Goal: Check status: Check status

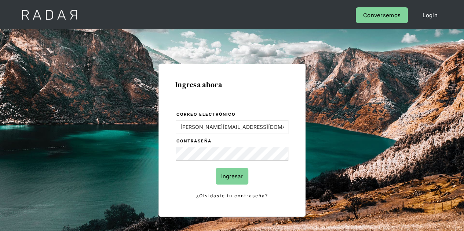
click at [231, 175] on input "Ingresar" at bounding box center [232, 176] width 33 height 16
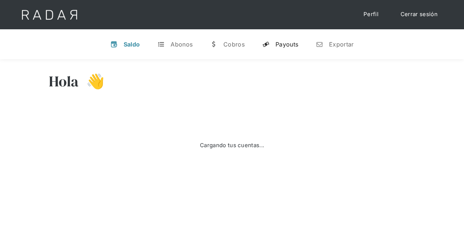
drag, startPoint x: 283, startPoint y: 44, endPoint x: 282, endPoint y: 49, distance: 4.6
click at [283, 44] on div "Payouts" at bounding box center [286, 44] width 23 height 7
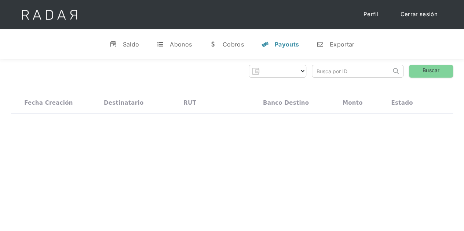
select select "prontopaga"
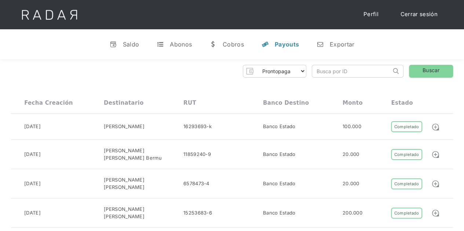
click at [349, 70] on input "search" at bounding box center [351, 71] width 79 height 12
paste input "TENPO accounts should follow format 1111 + RUT without post score digit" },"
type input "TENPO accounts should follow format 1111 + RUT without post score digit" },"
drag, startPoint x: 388, startPoint y: 71, endPoint x: 259, endPoint y: 79, distance: 129.7
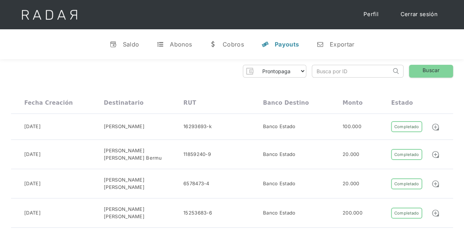
click at [325, 66] on input "search" at bounding box center [351, 71] width 79 height 12
paste input "7bc3d70f-eaab-4008-839d-e19128fc5e91"
type input "7bc3d70f-eaab-4008-839d-e19128fc5e91"
click at [422, 74] on link "Buscar" at bounding box center [431, 71] width 44 height 13
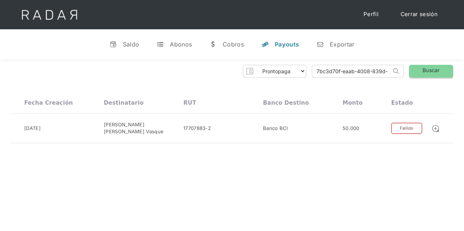
scroll to position [0, 32]
drag, startPoint x: 314, startPoint y: 72, endPoint x: 428, endPoint y: 69, distance: 114.4
click at [428, 69] on div "Prontopaga Prontopaga 2 Thank you! Your submission has been received! Oops! Som…" at bounding box center [232, 71] width 442 height 13
paste input "af989396-78d1-4c45-a020-b402a9936003"
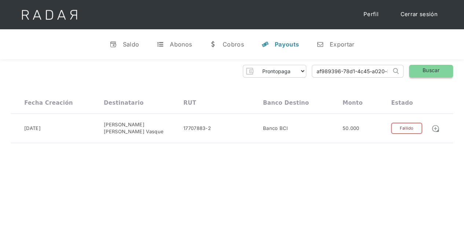
type input "af989396-78d1-4c45-a020-b402a9936003"
click at [420, 69] on link "Buscar" at bounding box center [431, 71] width 44 height 13
drag, startPoint x: 315, startPoint y: 73, endPoint x: 413, endPoint y: 69, distance: 98.3
click at [413, 69] on div "Prontopaga Prontopaga 2 Thank you! Your submission has been received! Oops! Som…" at bounding box center [232, 71] width 442 height 13
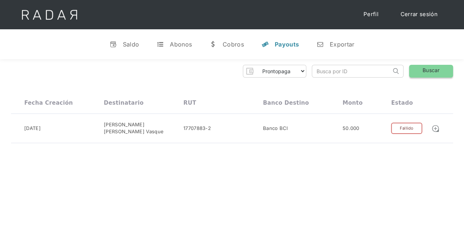
scroll to position [0, 0]
paste input "175ebf032c3b44f6af6677eb8d714783"
click at [317, 73] on input "175ebf032c3b44f6af6677eb8d714783" at bounding box center [351, 71] width 79 height 12
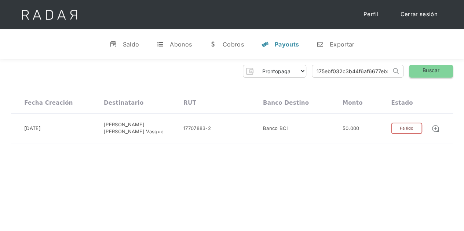
type input "175ebf032c3b44f6af6677eb8d714783"
click at [423, 71] on link "Buscar" at bounding box center [431, 71] width 44 height 13
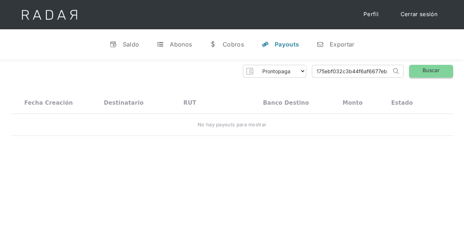
scroll to position [0, 22]
drag, startPoint x: 316, startPoint y: 73, endPoint x: 442, endPoint y: 58, distance: 126.6
click at [441, 70] on div "Prontopaga Prontopaga 2 Thank you! Your submission has been received! Oops! Som…" at bounding box center [232, 71] width 442 height 13
paste input "b0ca8078-f900-4b7b-97fd-02d289b69f78"
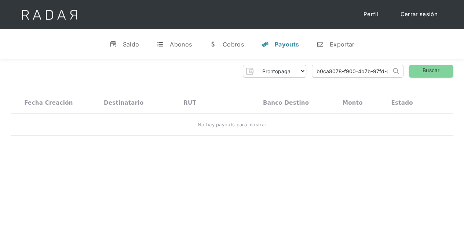
scroll to position [0, 36]
click input "Search" at bounding box center [0, 0] width 0 height 0
click at [324, 71] on input "b0ca8078-f900-4b7b-97fd-02d289b69f78" at bounding box center [351, 71] width 79 height 12
type input "b0ca8078-f900-4b7b-97fd-02d289b69f78"
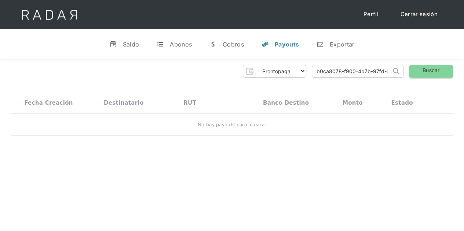
click at [420, 69] on link "Buscar" at bounding box center [431, 71] width 44 height 13
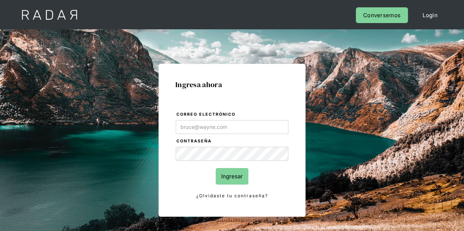
type input "[PERSON_NAME][EMAIL_ADDRESS][DOMAIN_NAME]"
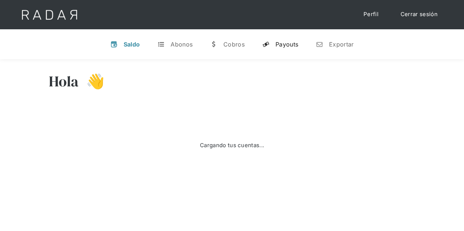
click at [280, 41] on div "Payouts" at bounding box center [286, 44] width 23 height 7
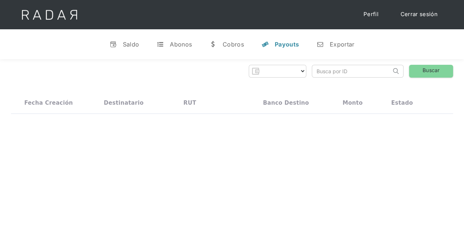
click at [332, 73] on input "search" at bounding box center [351, 71] width 79 height 12
paste input "b0ca8078-f900-4b7b-97fd-02d289b69f78"
type input "b0ca8078-f900-4b7b-97fd-02d289b69f78"
select select "prontopaga"
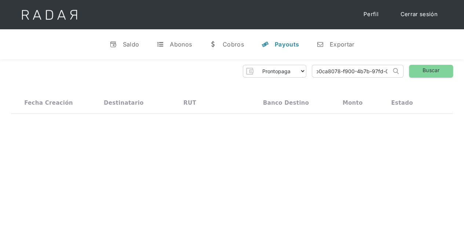
scroll to position [0, 0]
click at [434, 68] on link "Buscar" at bounding box center [431, 71] width 44 height 13
click at [432, 72] on link "Buscar" at bounding box center [431, 71] width 44 height 13
click at [318, 69] on input "b0ca8078-f900-4b7b-97fd-02d289b69f78" at bounding box center [351, 71] width 79 height 12
click at [430, 65] on link "Buscar" at bounding box center [431, 71] width 44 height 13
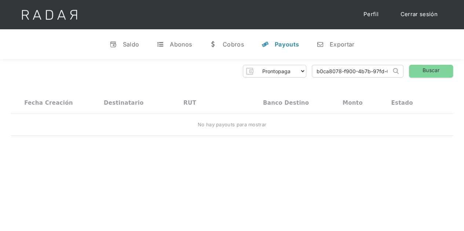
click at [370, 76] on input "b0ca8078-f900-4b7b-97fd-02d289b69f78" at bounding box center [351, 71] width 79 height 12
drag, startPoint x: 315, startPoint y: 72, endPoint x: 393, endPoint y: 68, distance: 78.2
click at [393, 68] on form "b0ca8078-f900-4b7b-97fd-02d289b69f78 Search" at bounding box center [358, 71] width 92 height 13
paste input "9d268f11-fceb-428b-84c4-a8dd9d99dd37"
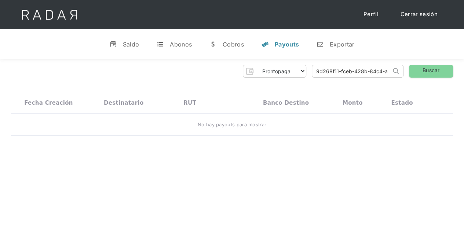
scroll to position [0, 67]
type input "b0ca8078-f9 9d268f11-fceb-428b-84c4-a8dd9d99dd37"
click at [429, 69] on link "Buscar" at bounding box center [431, 71] width 44 height 13
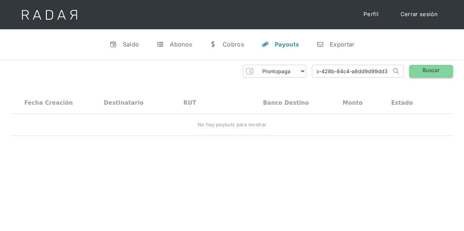
drag, startPoint x: 313, startPoint y: 71, endPoint x: 444, endPoint y: 70, distance: 130.1
click at [444, 70] on div "Prontopaga Prontopaga 2 Thank you! Your submission has been received! Oops! Som…" at bounding box center [232, 71] width 442 height 13
paste input "9d268f11-fceb-428b-84c4-a8dd9d99dd37"
type input "9d268f11-fceb-428b-84c4-a8dd9d99dd37"
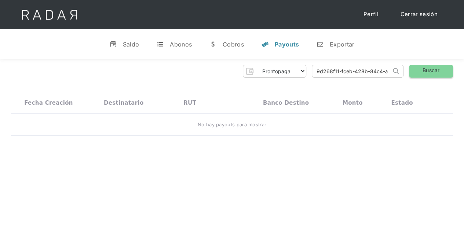
click at [442, 72] on link "Buscar" at bounding box center [431, 71] width 44 height 13
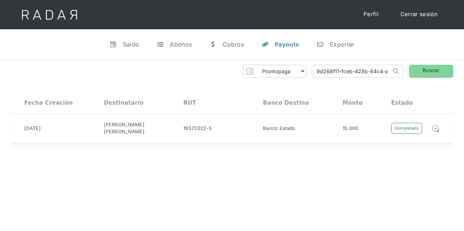
click at [435, 128] on img at bounding box center [435, 129] width 8 height 8
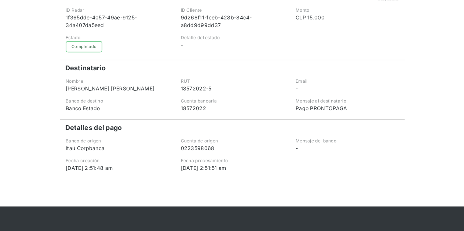
scroll to position [147, 0]
